Goal: Navigation & Orientation: Find specific page/section

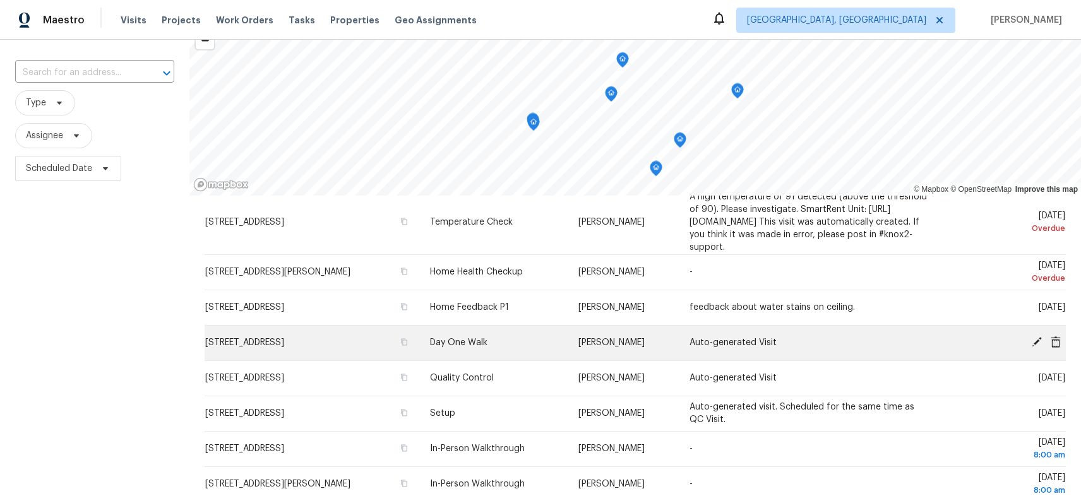
scroll to position [57, 0]
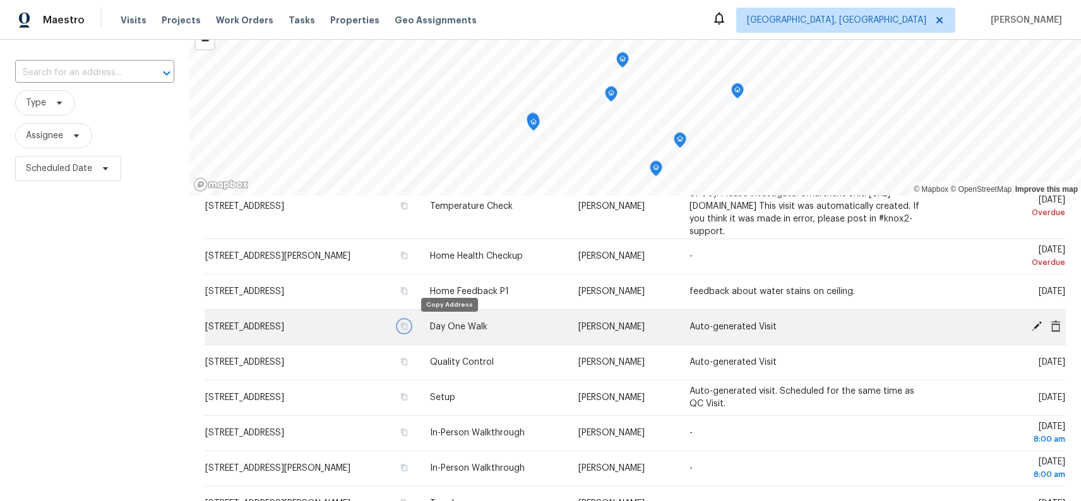
click at [408, 328] on icon "button" at bounding box center [405, 326] width 6 height 7
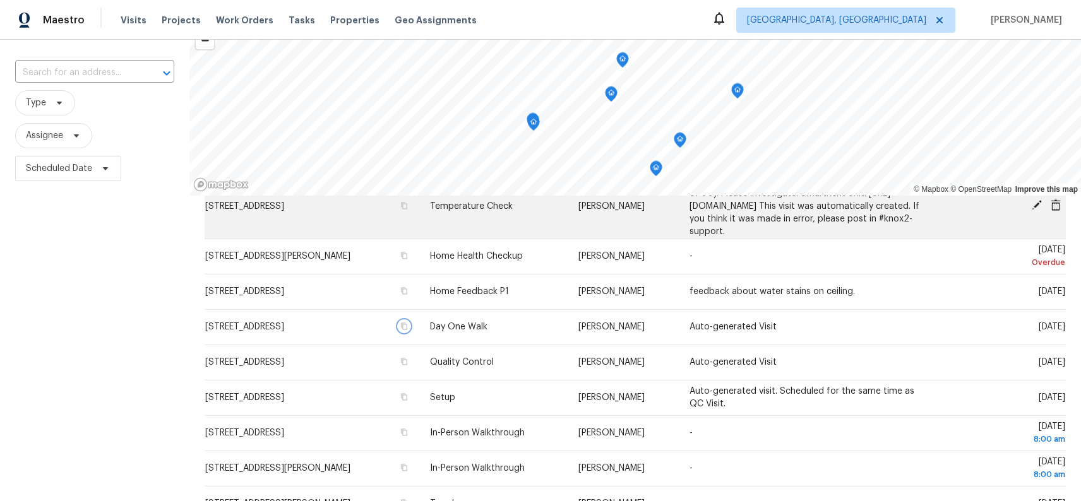
scroll to position [55, 0]
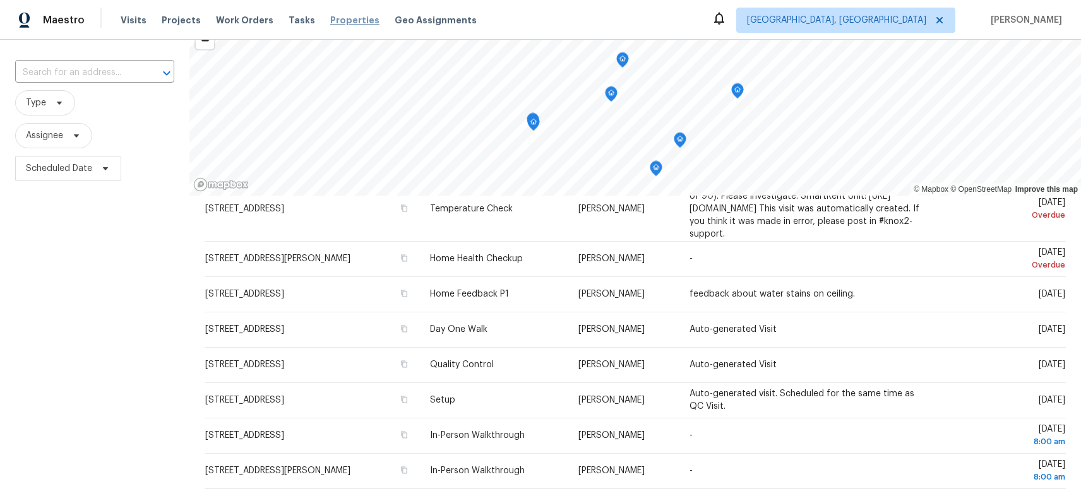
click at [337, 18] on span "Properties" at bounding box center [354, 20] width 49 height 13
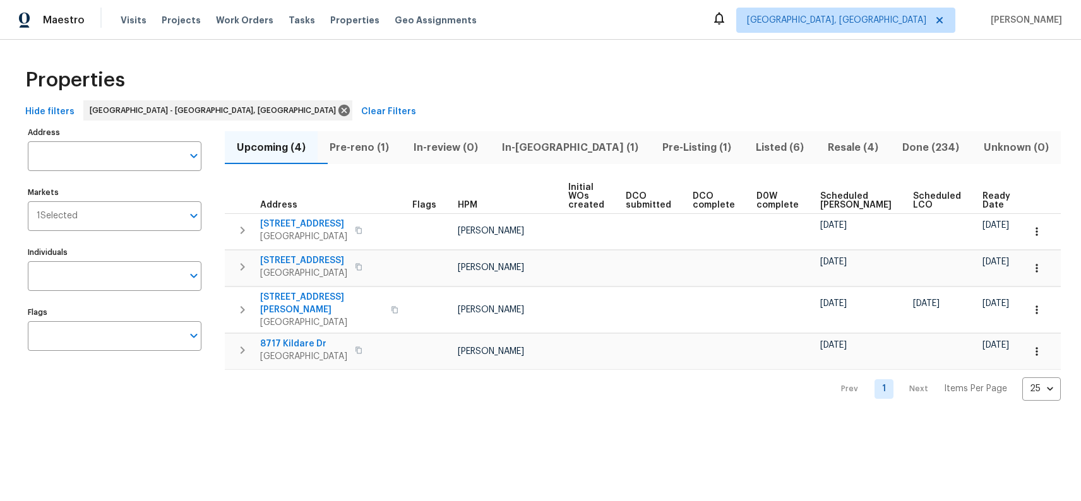
click at [378, 151] on span "Pre-reno (1)" at bounding box center [359, 148] width 68 height 18
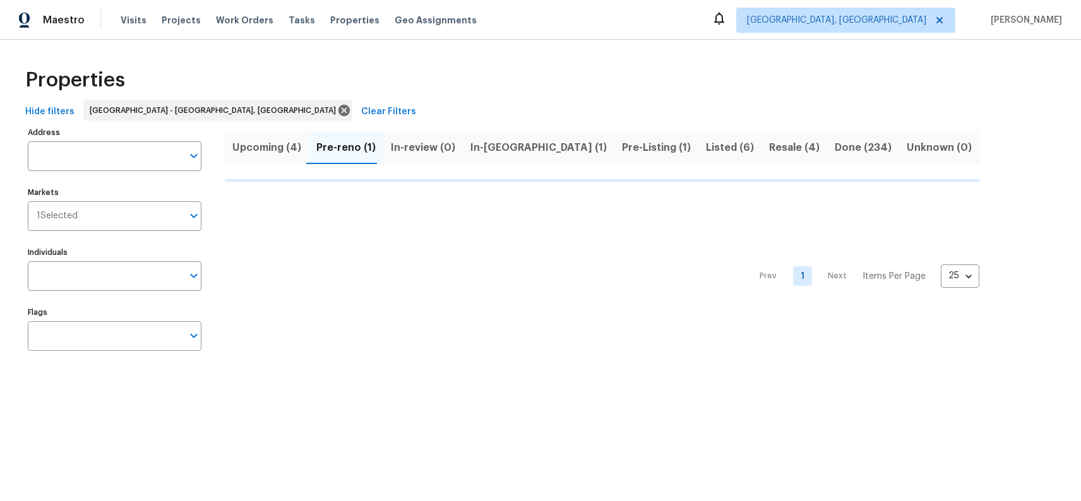
click at [286, 150] on span "Upcoming (4)" at bounding box center [266, 148] width 69 height 18
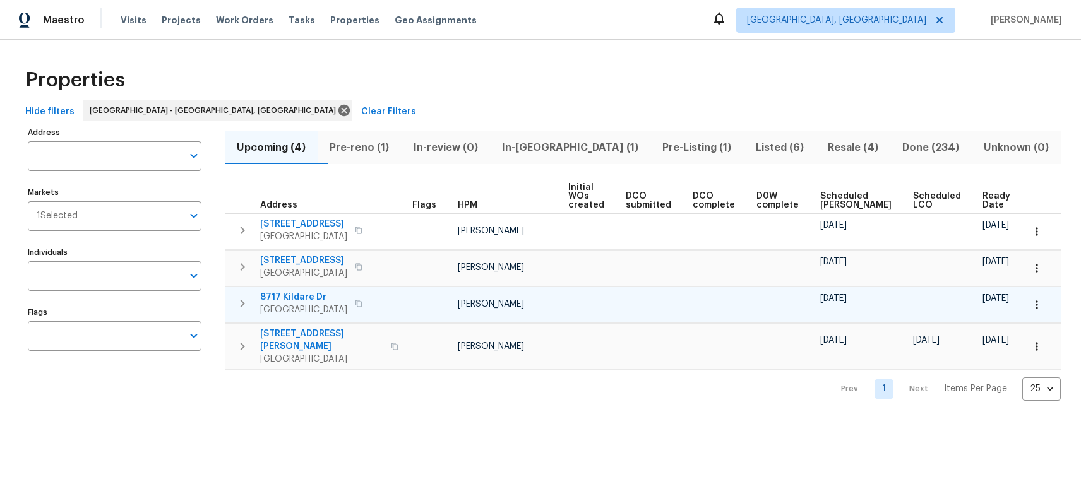
click at [291, 294] on span "8717 Kildare Dr" at bounding box center [303, 297] width 87 height 13
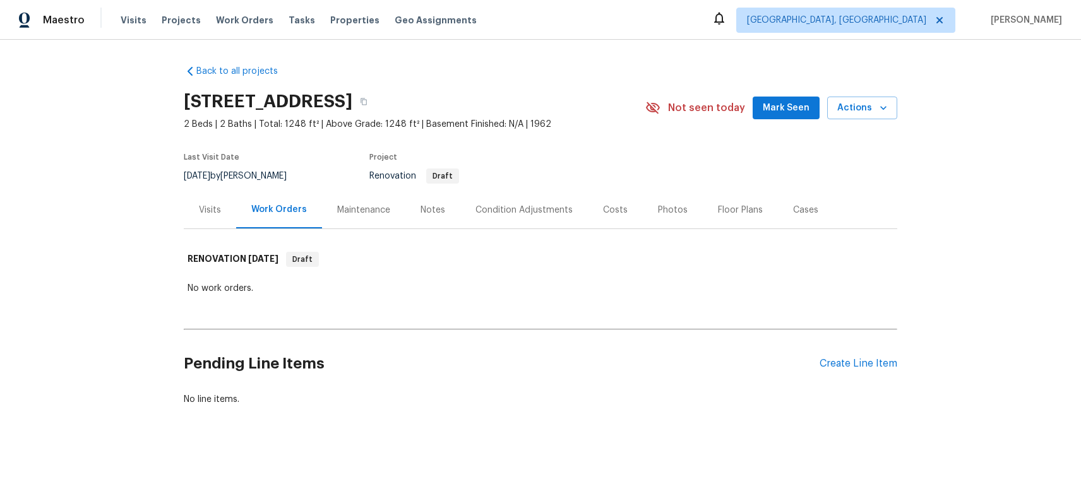
click at [222, 221] on div "Visits" at bounding box center [210, 209] width 52 height 37
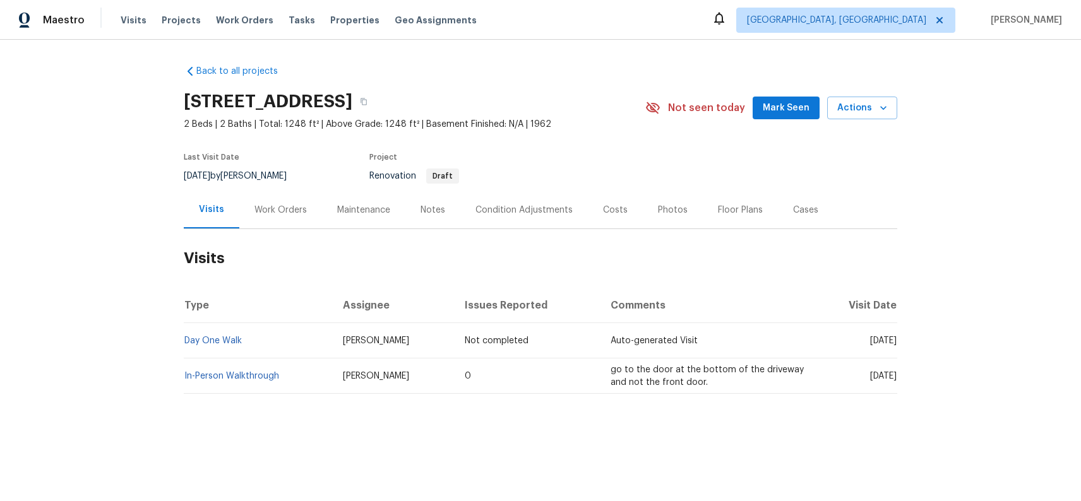
click at [606, 224] on div "Costs" at bounding box center [615, 209] width 55 height 37
